Goal: Information Seeking & Learning: Learn about a topic

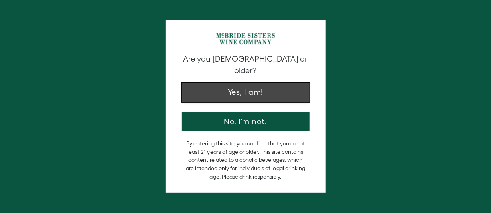
click at [204, 83] on button "Yes, I am!" at bounding box center [246, 92] width 128 height 19
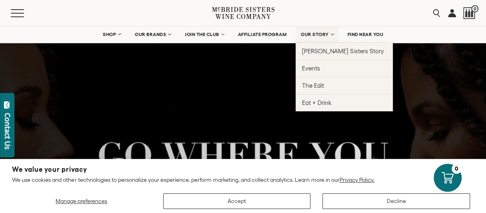
click at [301, 30] on link "OUR STORY" at bounding box center [316, 34] width 43 height 16
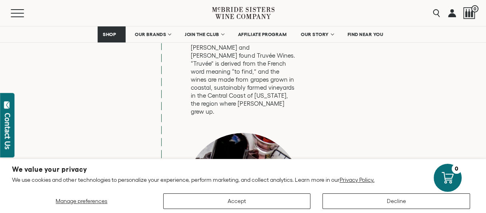
scroll to position [1618, 0]
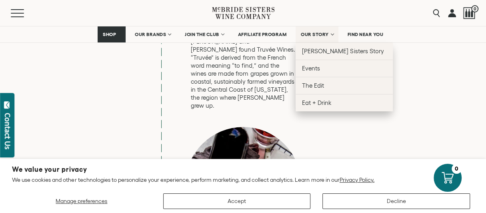
click at [313, 34] on span "OUR STORY" at bounding box center [315, 35] width 28 height 6
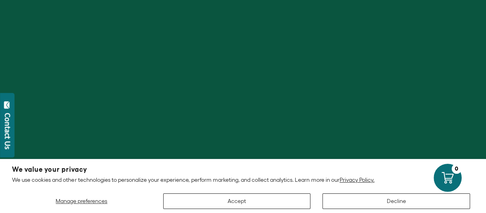
drag, startPoint x: 485, startPoint y: 48, endPoint x: 484, endPoint y: 70, distance: 22.4
click at [484, 70] on div at bounding box center [243, 106] width 486 height 213
drag, startPoint x: 483, startPoint y: 77, endPoint x: 483, endPoint y: 86, distance: 9.2
click at [483, 86] on div at bounding box center [243, 106] width 486 height 213
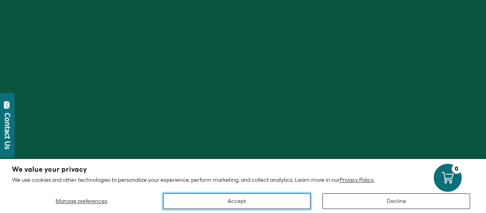
click at [205, 200] on button "Accept" at bounding box center [237, 201] width 148 height 16
